Goal: Task Accomplishment & Management: Manage account settings

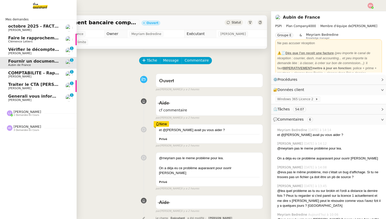
click at [18, 96] on span "Generali vous informe : ATTENTION situation d'impayé sur le contrat n° AT931985" at bounding box center [102, 96] width 189 height 5
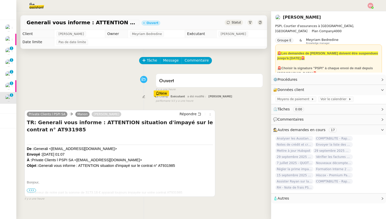
click at [32, 190] on span "•••" at bounding box center [31, 190] width 9 height 4
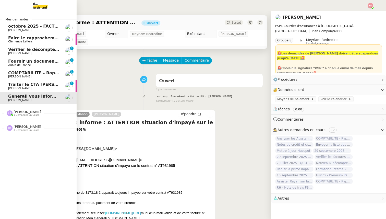
click at [15, 112] on span "[PERSON_NAME]" at bounding box center [28, 112] width 28 height 4
click at [22, 125] on span "Aubin de France" at bounding box center [19, 126] width 23 height 3
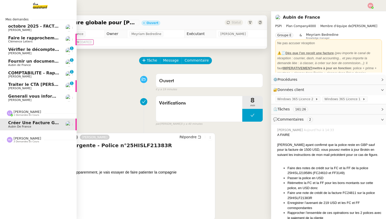
click at [16, 99] on span "[PERSON_NAME]" at bounding box center [19, 99] width 23 height 3
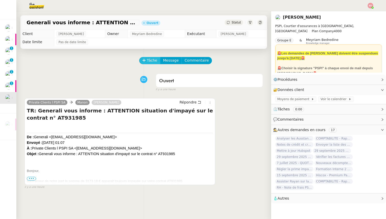
click at [148, 64] on button "Tâche" at bounding box center [149, 60] width 21 height 7
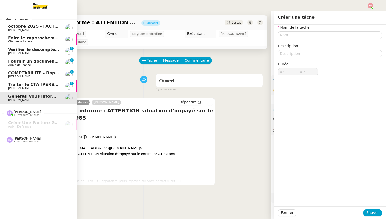
click at [16, 81] on link "Traiter le CTA [PERSON_NAME] SUCRA 0 1 2 3 4 5 6 7 8 9" at bounding box center [38, 86] width 77 height 12
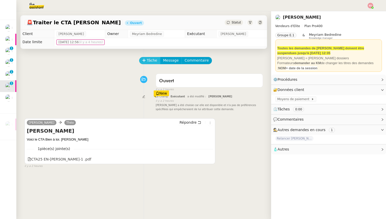
click at [150, 59] on span "Tâche" at bounding box center [152, 60] width 10 height 6
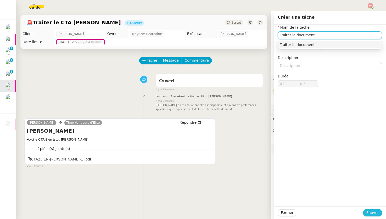
type input "Traiter le document"
click at [369, 211] on span "Sauver" at bounding box center [372, 213] width 13 height 6
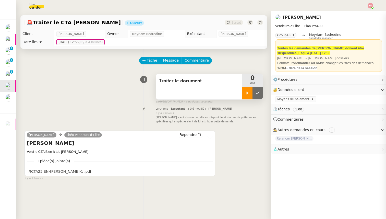
click at [247, 95] on div at bounding box center [247, 93] width 10 height 13
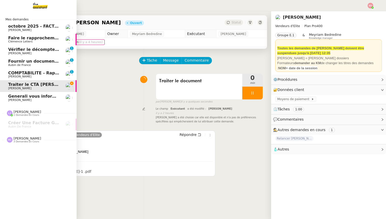
click at [14, 76] on span "[PERSON_NAME]" at bounding box center [19, 76] width 23 height 3
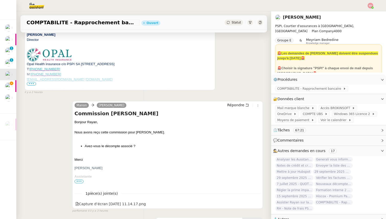
scroll to position [186, 0]
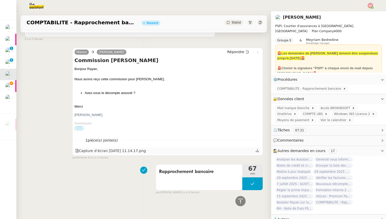
click at [124, 149] on div "Capture d’écran [DATE] 11.14.17.png" at bounding box center [110, 151] width 71 height 6
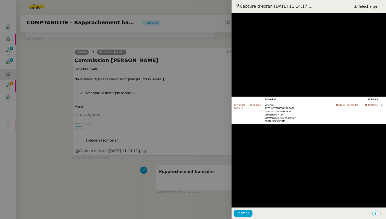
click at [129, 132] on div at bounding box center [193, 109] width 386 height 219
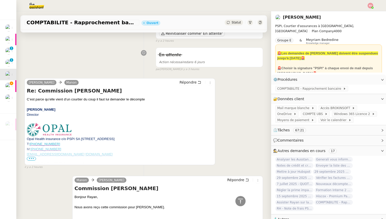
scroll to position [0, 0]
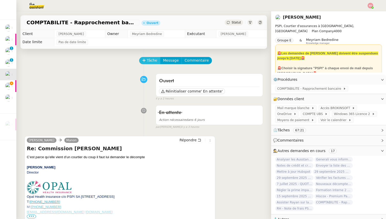
click at [149, 61] on span "Tâche" at bounding box center [152, 60] width 10 height 6
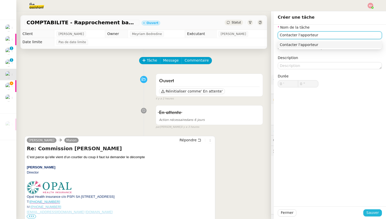
type input "Contacter l'apporteur"
click at [373, 213] on span "Sauver" at bounding box center [372, 213] width 13 height 6
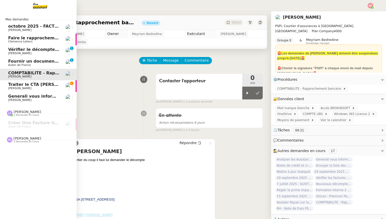
click at [11, 61] on span "Fournir un document bancaire complet" at bounding box center [53, 61] width 90 height 5
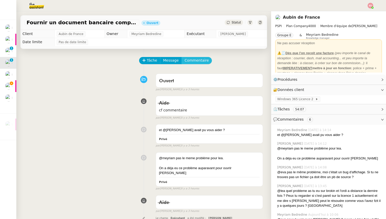
click at [198, 60] on span "Commentaire" at bounding box center [197, 60] width 24 height 6
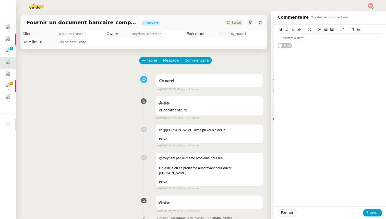
click at [303, 38] on div at bounding box center [330, 38] width 104 height 5
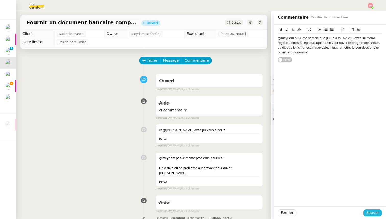
click at [373, 210] on span "Sauver" at bounding box center [372, 213] width 13 height 6
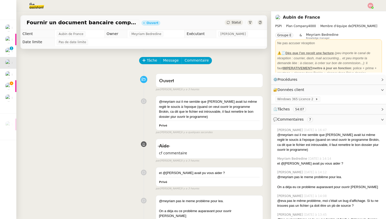
click at [232, 23] on span "Statut" at bounding box center [236, 23] width 9 height 4
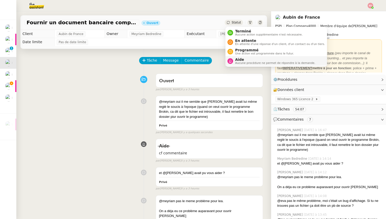
click at [245, 58] on span "Aide" at bounding box center [275, 59] width 80 height 4
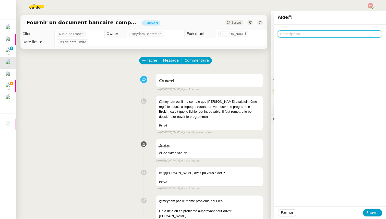
click at [316, 34] on textarea at bounding box center [330, 33] width 104 height 7
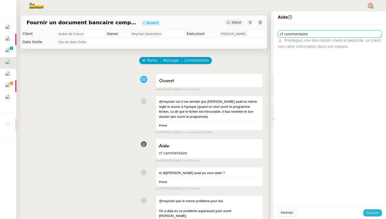
type textarea "cf commentaire"
click at [367, 211] on span "Sauver" at bounding box center [372, 213] width 13 height 6
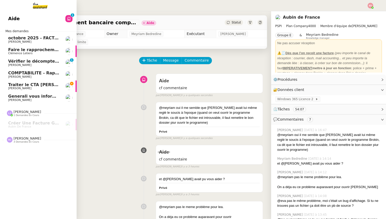
click at [20, 58] on link "Vérifier le décompte de [PERSON_NAME] [PERSON_NAME] 0 1 2 3 4 5 6 7 8 9" at bounding box center [38, 63] width 77 height 12
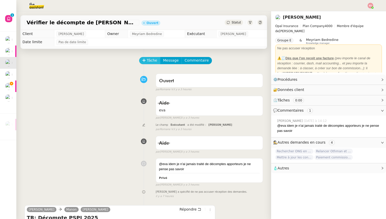
click at [145, 58] on icon at bounding box center [144, 60] width 4 height 4
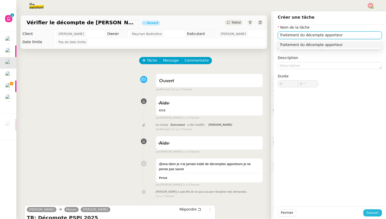
type input "Traitement du décompte apporteur"
click at [370, 214] on span "Sauver" at bounding box center [372, 213] width 13 height 6
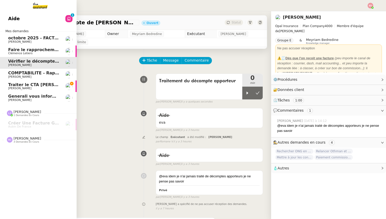
click at [17, 99] on span "[PERSON_NAME]" at bounding box center [19, 99] width 23 height 3
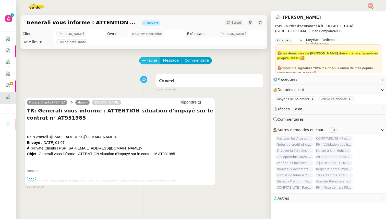
click at [146, 63] on button "Tâche" at bounding box center [149, 60] width 21 height 7
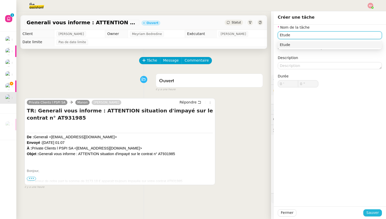
type input "Etude"
click at [369, 210] on span "Sauver" at bounding box center [372, 213] width 13 height 6
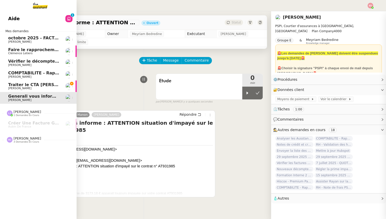
click at [8, 84] on span "Traiter le CTA [PERSON_NAME]" at bounding box center [43, 84] width 70 height 5
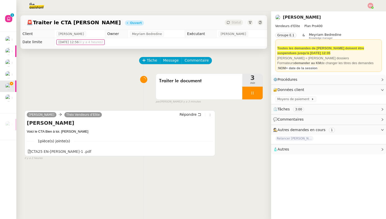
scroll to position [21, 0]
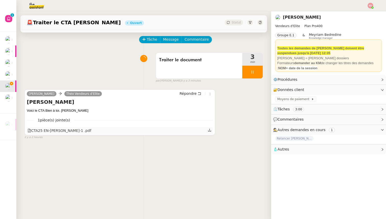
click at [210, 129] on icon at bounding box center [209, 130] width 3 height 3
click at [368, 80] on link "Modifier" at bounding box center [368, 80] width 15 height 6
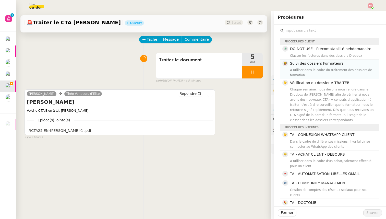
click at [316, 67] on div "A utiliser dans le cadre du traitement des dossiers de formation" at bounding box center [333, 72] width 86 height 10
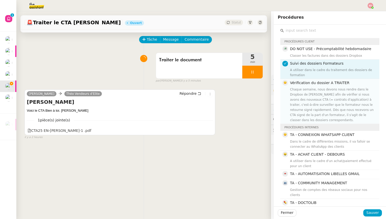
click at [315, 92] on div "Chaque semaine, nous devons nous rendre dans le Dropbox de [PERSON_NAME] afin d…" at bounding box center [333, 105] width 86 height 36
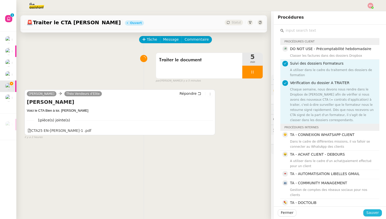
click at [372, 214] on span "Sauver" at bounding box center [372, 213] width 13 height 6
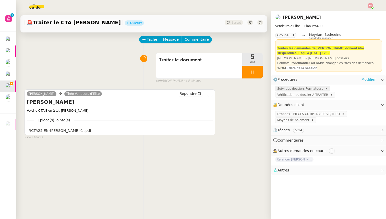
click at [307, 90] on span "Suivi des dossiers Formateurs" at bounding box center [301, 88] width 48 height 5
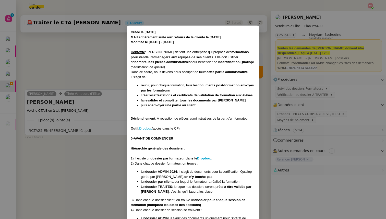
click at [306, 91] on nz-modal-container "Créée le [DATE] MAJ entièrement suite aux retours de la cliente le [DATE] Modif…" at bounding box center [193, 109] width 386 height 219
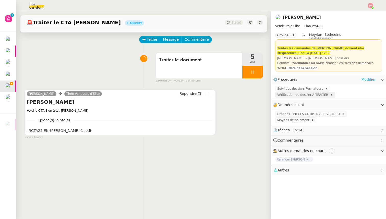
click at [303, 97] on span "Vérification du dossier A TRAITER" at bounding box center [303, 94] width 53 height 5
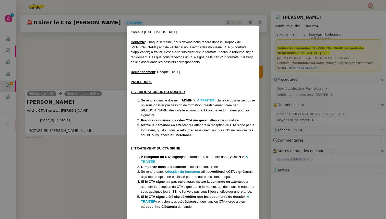
click at [207, 102] on strong "_A TRAITER" at bounding box center [204, 100] width 19 height 4
click at [92, 74] on nz-modal-container "Créée le [DATE] MAJ le [DATE] Contexte : Chaque semaine, nous devons nous rendr…" at bounding box center [193, 109] width 386 height 219
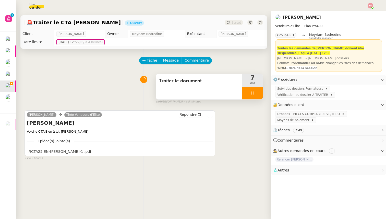
click at [261, 95] on div at bounding box center [252, 93] width 20 height 13
click at [261, 95] on button at bounding box center [258, 93] width 10 height 13
click at [236, 22] on span "Statut" at bounding box center [236, 23] width 9 height 4
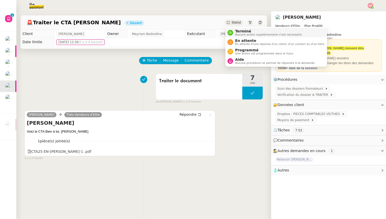
click at [237, 31] on span "Terminé" at bounding box center [268, 31] width 67 height 4
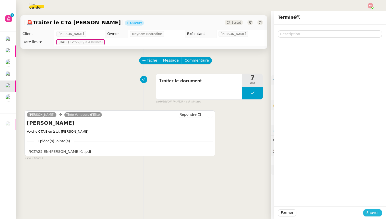
click at [371, 215] on span "Sauver" at bounding box center [372, 213] width 13 height 6
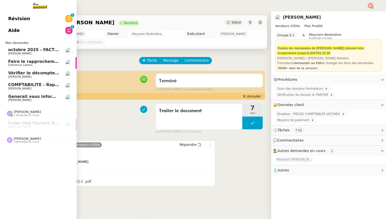
click at [10, 89] on span "[PERSON_NAME]" at bounding box center [19, 88] width 23 height 3
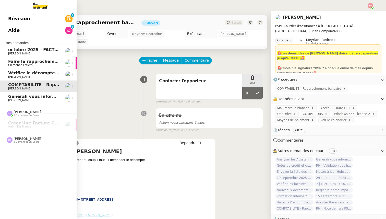
click at [20, 75] on span "Vérifier le décompte de [PERSON_NAME]" at bounding box center [54, 72] width 93 height 5
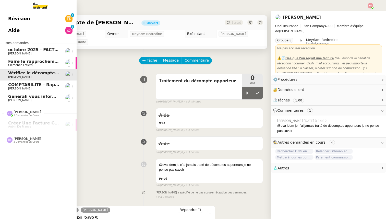
click at [20, 81] on link "COMPTABILITE - Rapprochement bancaire - [DATE] [PERSON_NAME]" at bounding box center [38, 86] width 77 height 12
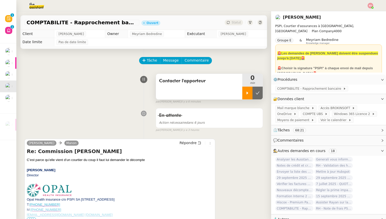
click at [249, 93] on icon at bounding box center [247, 93] width 4 height 4
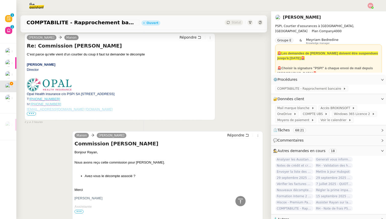
scroll to position [109, 0]
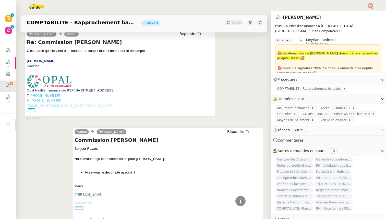
click at [33, 110] on span "•••" at bounding box center [31, 110] width 9 height 4
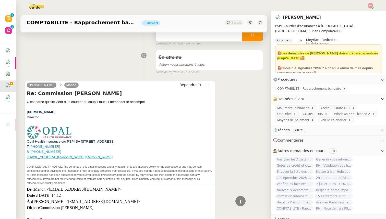
scroll to position [0, 0]
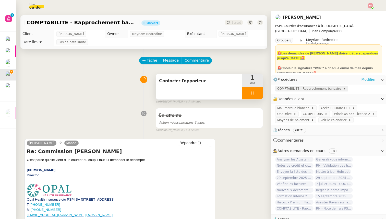
click at [298, 91] on span "COMPTABILITE - Rapprochement bancaire" at bounding box center [310, 88] width 66 height 5
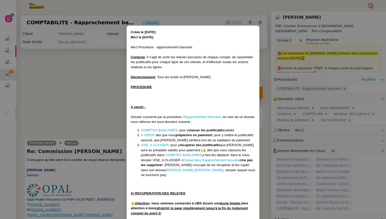
click at [298, 91] on nz-modal-container "Créée le [DATE] MAJ le [DATE] MAJ Procédure : rapprochement bancaire Contexte :…" at bounding box center [193, 109] width 386 height 219
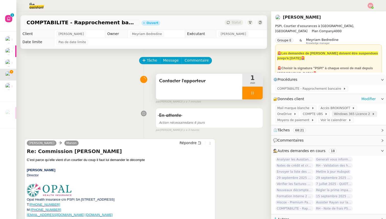
click at [336, 115] on span "Windows 365 Licence 2" at bounding box center [353, 113] width 38 height 5
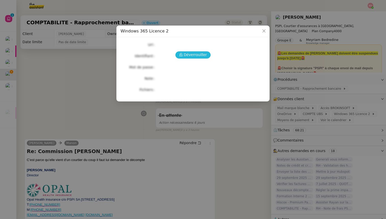
click at [201, 54] on span "Déverrouiller" at bounding box center [195, 55] width 23 height 6
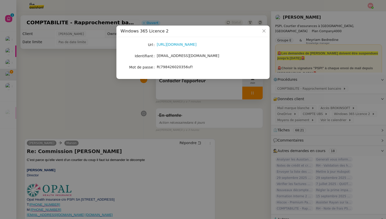
click at [173, 65] on span "R(798426020356uf!" at bounding box center [175, 67] width 36 height 4
copy span "R(798426020356uf!"
click at [65, 76] on nz-modal-container "Windows 365 Licence 2 Url [URL][DOMAIN_NAME] Identifiant [EMAIL_ADDRESS][DOMAIN…" at bounding box center [193, 109] width 386 height 219
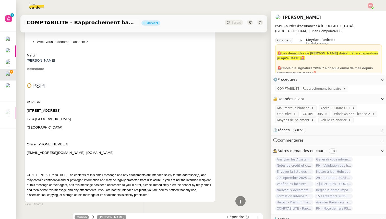
scroll to position [424, 0]
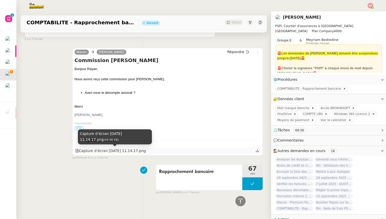
click at [104, 150] on div "Capture d’écran [DATE] 11.14.17.png" at bounding box center [110, 151] width 71 height 6
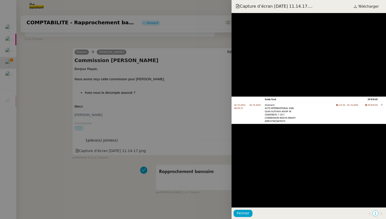
click at [68, 86] on div at bounding box center [193, 109] width 386 height 219
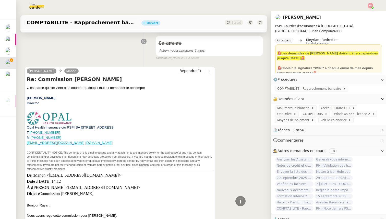
scroll to position [0, 0]
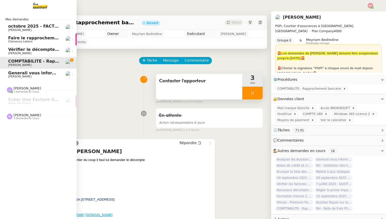
click at [25, 52] on span "[PERSON_NAME]" at bounding box center [34, 53] width 52 height 3
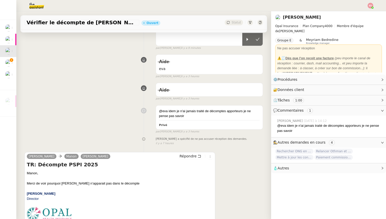
scroll to position [97, 0]
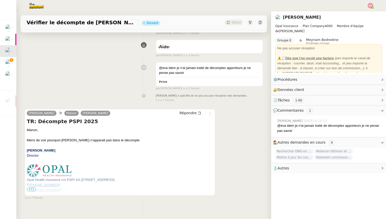
click at [31, 190] on span "•••" at bounding box center [31, 189] width 9 height 4
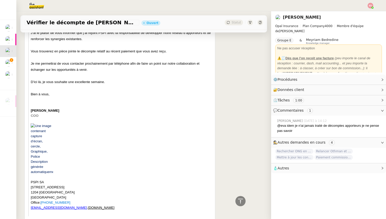
scroll to position [637, 0]
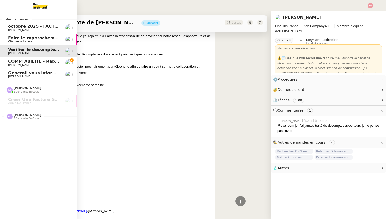
click at [10, 61] on span "COMPTABILITE - Rapprochement bancaire - [DATE]" at bounding box center [66, 61] width 116 height 5
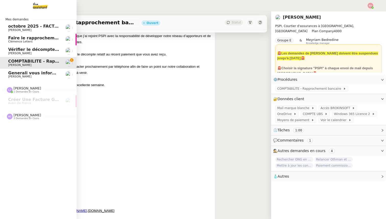
scroll to position [65, 0]
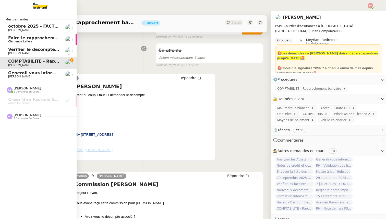
click at [21, 120] on span "3 demandes en cours" at bounding box center [27, 118] width 26 height 3
click at [38, 46] on link "Vérifier le décompte de [PERSON_NAME] [PERSON_NAME]" at bounding box center [38, 51] width 77 height 12
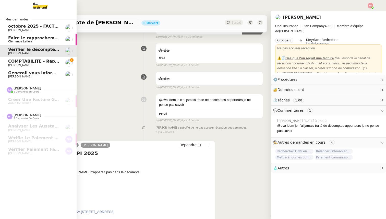
click at [36, 61] on span "COMPTABILITE - Rapprochement bancaire - [DATE]" at bounding box center [66, 61] width 116 height 5
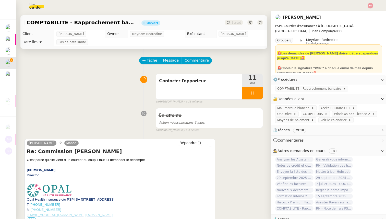
click at [184, 140] on div "Répondre" at bounding box center [195, 143] width 35 height 6
click at [184, 143] on span "Répondre" at bounding box center [188, 142] width 17 height 5
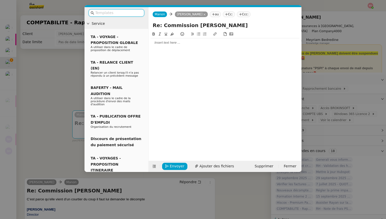
click at [162, 41] on div at bounding box center [225, 42] width 149 height 5
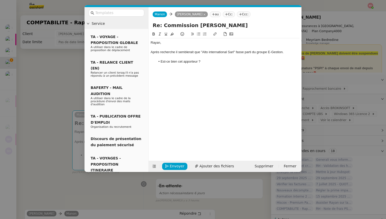
click at [172, 44] on div "Rayan," at bounding box center [225, 42] width 149 height 5
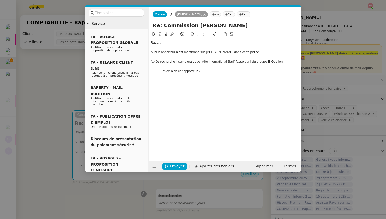
click at [177, 62] on div "Après recherche il semblerait que "Alto international Sarl" fasse parti du grou…" at bounding box center [225, 61] width 149 height 5
click at [0, 0] on lt-span ", il" at bounding box center [0, 0] width 0 height 0
click at [249, 63] on div "Après recherche, il semblerait que "Alto international Sarl" fasse parti du gro…" at bounding box center [225, 61] width 149 height 5
click at [0, 0] on lt-span "parti e" at bounding box center [0, 0] width 0 height 0
click at [206, 70] on li "Est-ce bien cet apporteur ?" at bounding box center [228, 71] width 144 height 5
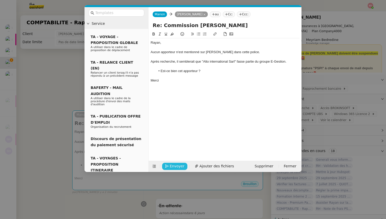
click at [173, 166] on span "Envoyer" at bounding box center [177, 166] width 15 height 6
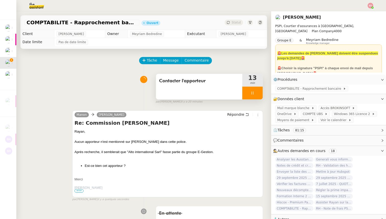
click at [257, 93] on div at bounding box center [252, 93] width 20 height 13
click at [257, 93] on icon at bounding box center [258, 93] width 4 height 4
click at [238, 24] on span "Statut" at bounding box center [236, 23] width 9 height 4
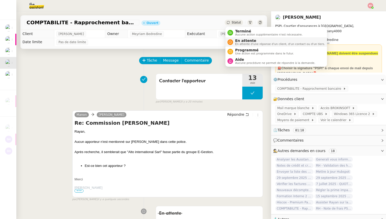
click at [243, 39] on span "En attente" at bounding box center [280, 41] width 90 height 4
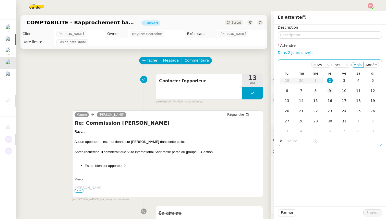
click at [327, 91] on div "9" at bounding box center [330, 91] width 6 height 6
click at [373, 215] on span "Sauver" at bounding box center [372, 213] width 13 height 6
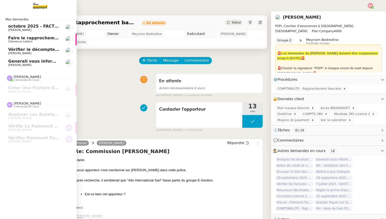
click at [14, 64] on span "[PERSON_NAME]" at bounding box center [19, 64] width 23 height 3
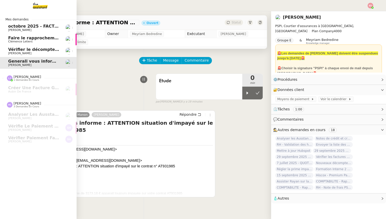
click at [22, 52] on span "[PERSON_NAME]" at bounding box center [19, 53] width 23 height 3
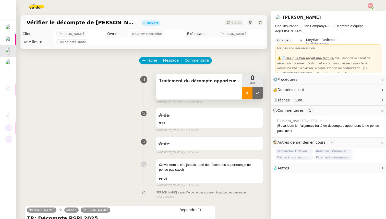
click at [244, 92] on div at bounding box center [247, 93] width 10 height 13
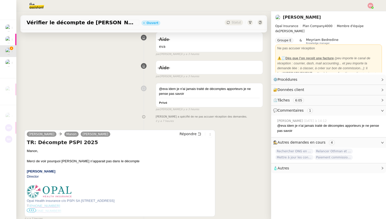
scroll to position [79, 0]
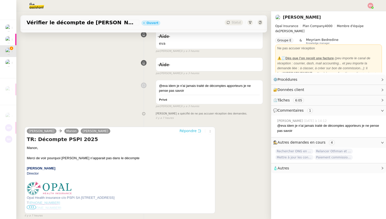
click at [184, 132] on span "Répondre" at bounding box center [188, 130] width 17 height 5
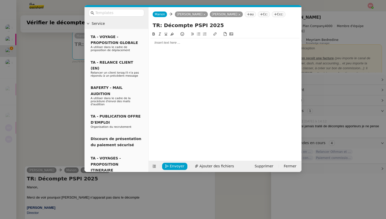
click at [168, 46] on div at bounding box center [225, 42] width 149 height 9
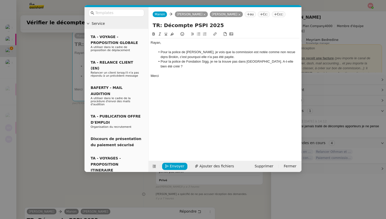
click at [234, 56] on li "Pour la police de [PERSON_NAME], je vois que la commission est notée comme non …" at bounding box center [228, 54] width 144 height 9
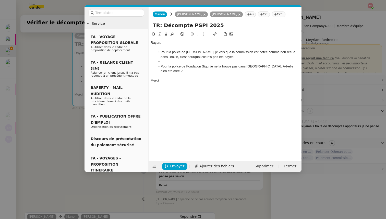
click at [280, 51] on li "Pour la police de [PERSON_NAME], je vois que la commission est notée comme non …" at bounding box center [228, 54] width 144 height 9
click at [0, 0] on lt-span "reçue" at bounding box center [0, 0] width 0 height 0
click at [290, 53] on li "Pour la police de [PERSON_NAME], je vois que la commission est notée comme non …" at bounding box center [228, 54] width 144 height 9
click at [0, 0] on lt-span "d a ns" at bounding box center [0, 0] width 0 height 0
click at [161, 61] on li at bounding box center [228, 61] width 144 height 5
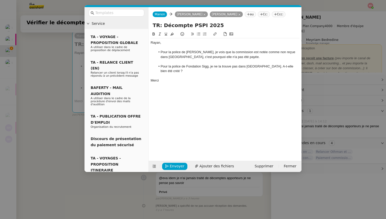
click at [51, 121] on nz-modal-container "Service TA - VOYAGE - PROPOSITION GLOBALE A utiliser dans le cadre de propositi…" at bounding box center [193, 109] width 386 height 219
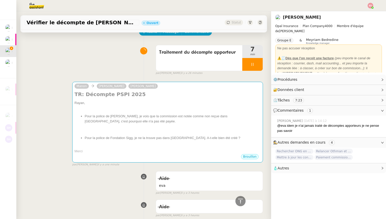
scroll to position [0, 0]
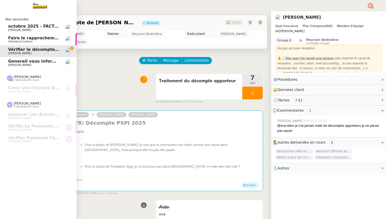
click at [18, 66] on span "[PERSON_NAME]" at bounding box center [19, 64] width 23 height 3
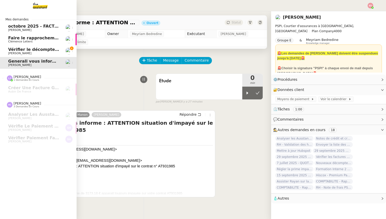
click at [18, 51] on span "Vérifier le décompte de [PERSON_NAME]" at bounding box center [54, 49] width 93 height 5
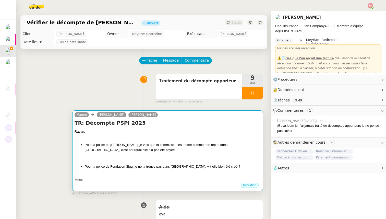
click at [197, 125] on h4 "TR: Décompte PSPI 2025" at bounding box center [168, 122] width 186 height 7
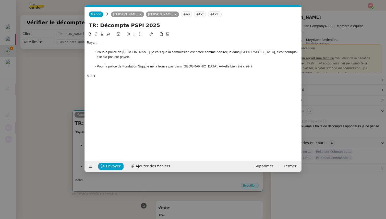
scroll to position [0, 11]
click at [105, 167] on icon "button" at bounding box center [103, 166] width 4 height 4
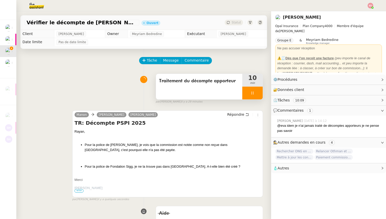
click at [257, 90] on div at bounding box center [252, 93] width 20 height 13
click at [257, 91] on button at bounding box center [258, 93] width 10 height 13
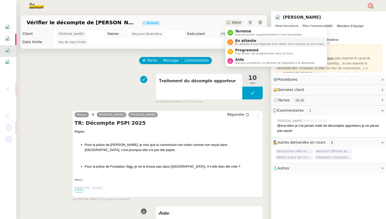
click at [238, 43] on span "En attente d'une réponse d'un client, d'un contact ou d'un tiers." at bounding box center [280, 44] width 90 height 3
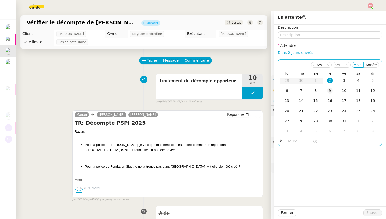
click at [328, 91] on div "9" at bounding box center [330, 91] width 6 height 6
click at [369, 216] on button "Sauver" at bounding box center [372, 212] width 19 height 7
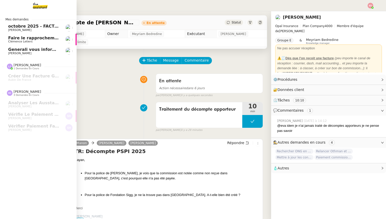
click at [16, 54] on span "[PERSON_NAME]" at bounding box center [19, 53] width 23 height 3
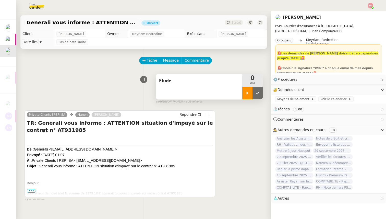
click at [243, 93] on div at bounding box center [247, 93] width 10 height 13
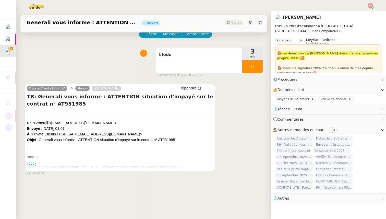
scroll to position [27, 0]
click at [30, 163] on span "•••" at bounding box center [31, 164] width 9 height 4
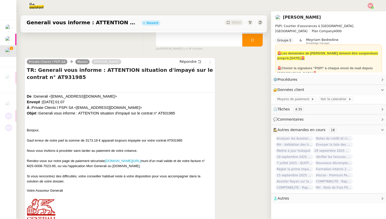
scroll to position [53, 0]
click at [188, 61] on span "Répondre" at bounding box center [188, 61] width 17 height 5
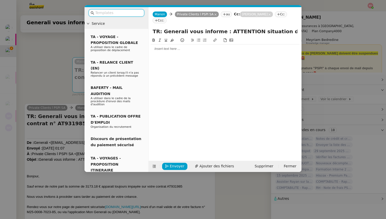
click at [161, 46] on div at bounding box center [225, 48] width 149 height 9
click at [221, 15] on nz-tag "au" at bounding box center [226, 14] width 11 height 6
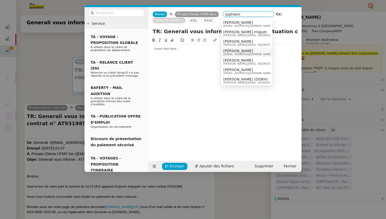
type input "sophiem"
click at [243, 52] on span "[PERSON_NAME]" at bounding box center [247, 51] width 49 height 4
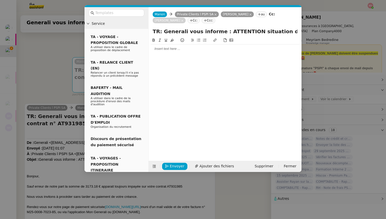
click at [168, 51] on div at bounding box center [225, 48] width 149 height 9
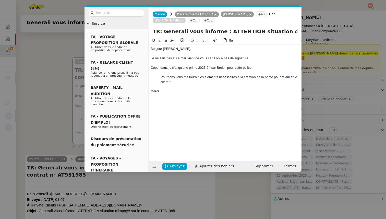
click at [167, 77] on li "Pourrions vous me fournir les éléments nécessaires à la création de la prime po…" at bounding box center [228, 79] width 144 height 9
click at [0, 0] on lt-em "Pourriez-vous" at bounding box center [0, 0] width 0 height 0
click at [210, 59] on div "Je ne sais pas si ce mail vient de vous car il n'y a pas de signature." at bounding box center [225, 58] width 149 height 5
click at [0, 0] on lt-span ", car" at bounding box center [0, 0] width 0 height 0
click at [41, 134] on nz-modal-container "Service TA - VOYAGE - PROPOSITION GLOBALE A utiliser dans le cadre de propositi…" at bounding box center [193, 109] width 386 height 219
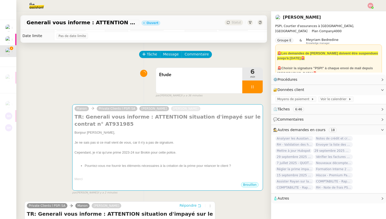
scroll to position [0, 0]
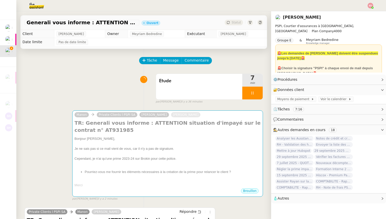
click at [36, 7] on img at bounding box center [33, 5] width 40 height 11
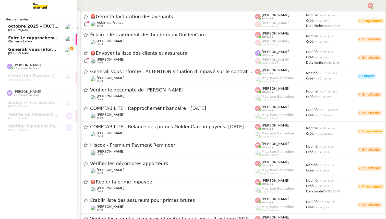
click at [11, 50] on span "Generali vous informe : ATTENTION situation d'impayé sur le contrat n° AT931985" at bounding box center [102, 49] width 189 height 5
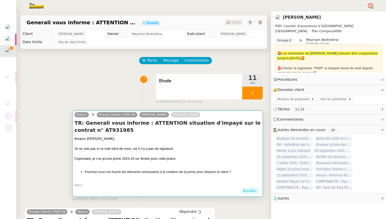
click at [170, 155] on div at bounding box center [168, 153] width 186 height 5
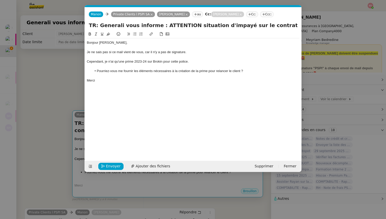
scroll to position [0, 11]
click at [109, 165] on span "Envoyer" at bounding box center [113, 166] width 15 height 6
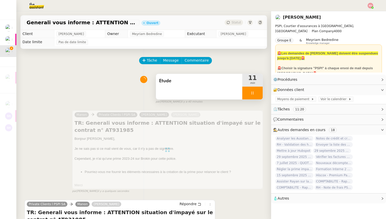
click at [259, 91] on div at bounding box center [252, 93] width 20 height 13
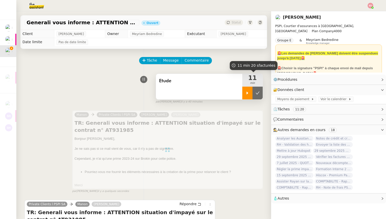
click at [259, 91] on icon at bounding box center [258, 93] width 4 height 4
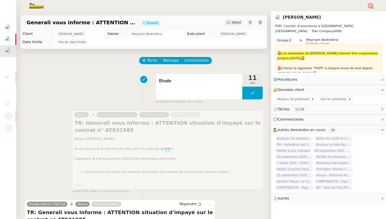
click at [237, 23] on span "Statut" at bounding box center [236, 23] width 9 height 4
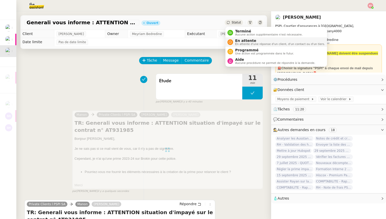
click at [239, 41] on span "En attente" at bounding box center [280, 41] width 90 height 4
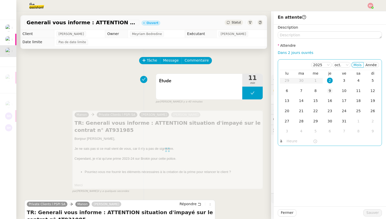
click at [329, 91] on div "9" at bounding box center [330, 91] width 6 height 6
click at [372, 214] on span "Sauver" at bounding box center [372, 213] width 13 height 6
